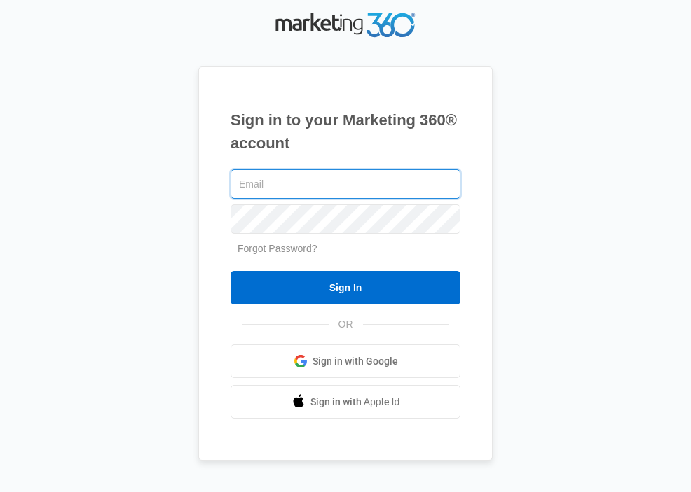
type input "session.j@teamdealbroker.com"
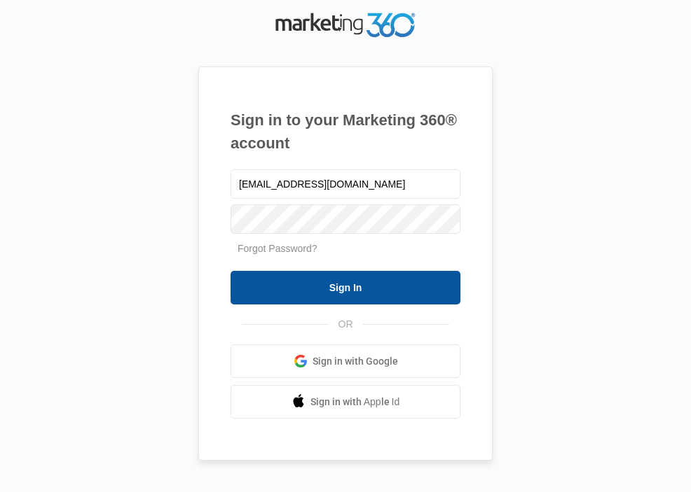
click at [310, 286] on input "Sign In" at bounding box center [345, 288] width 230 height 34
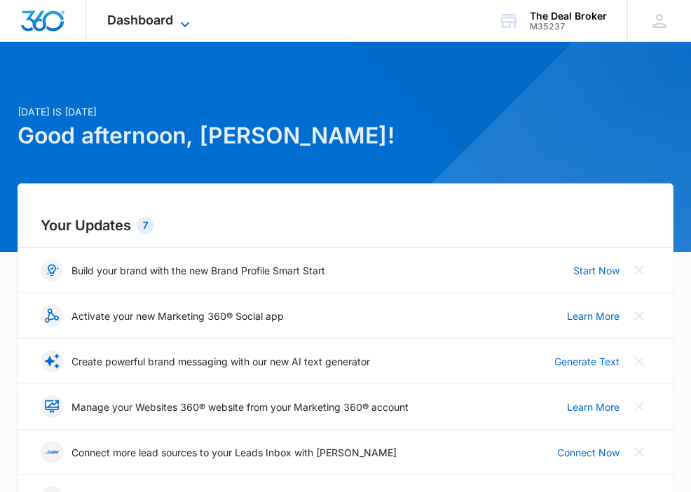
click at [187, 18] on icon at bounding box center [184, 24] width 17 height 17
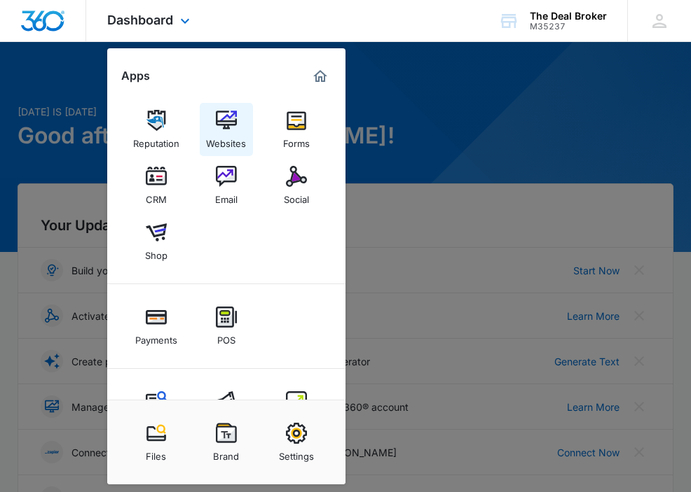
click at [229, 117] on img at bounding box center [226, 120] width 21 height 21
